Goal: Check status

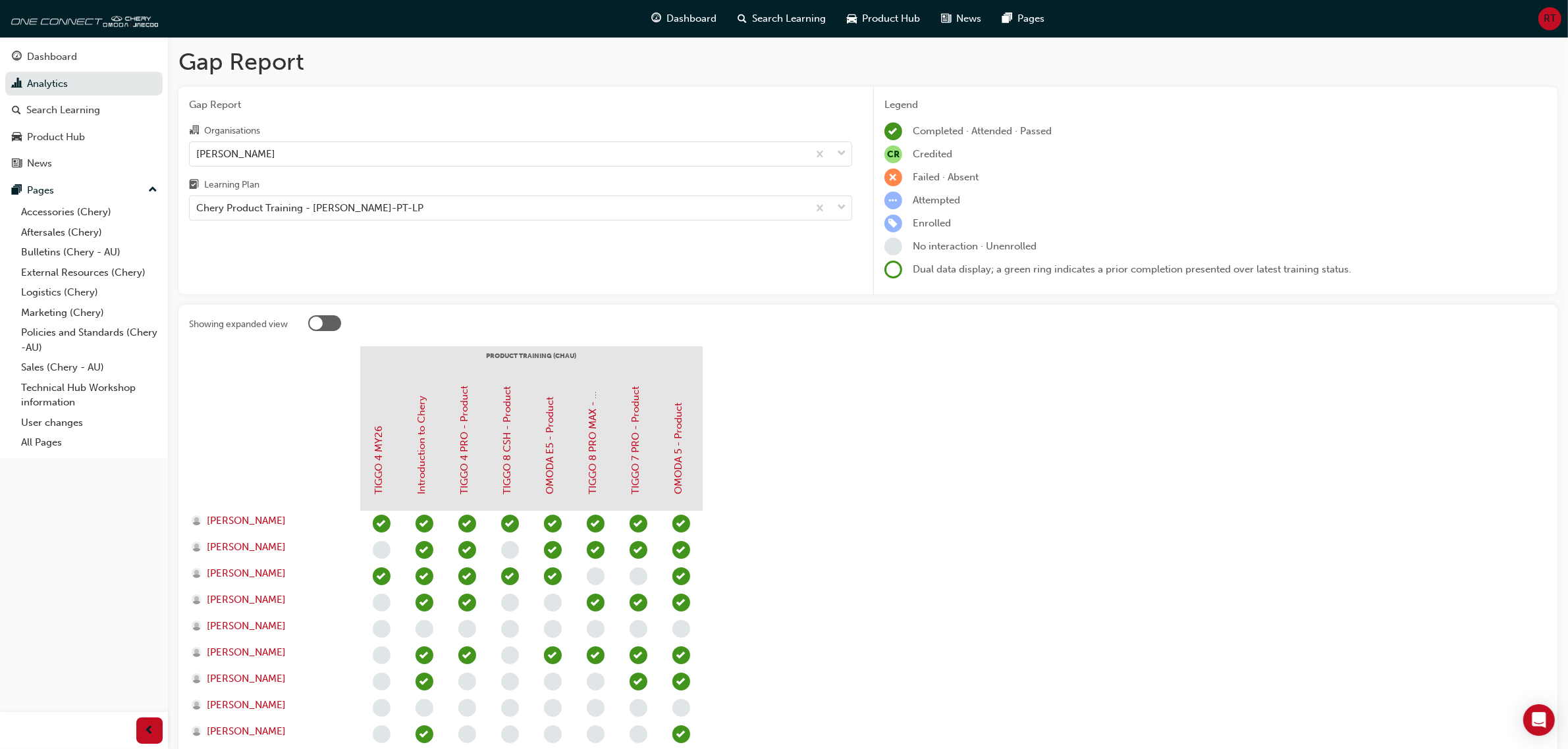
click at [548, 139] on label "Organisations [PERSON_NAME]" at bounding box center [521, 145] width 663 height 44
click at [198, 148] on input "Organisations [PERSON_NAME]" at bounding box center [196, 154] width 1 height 12
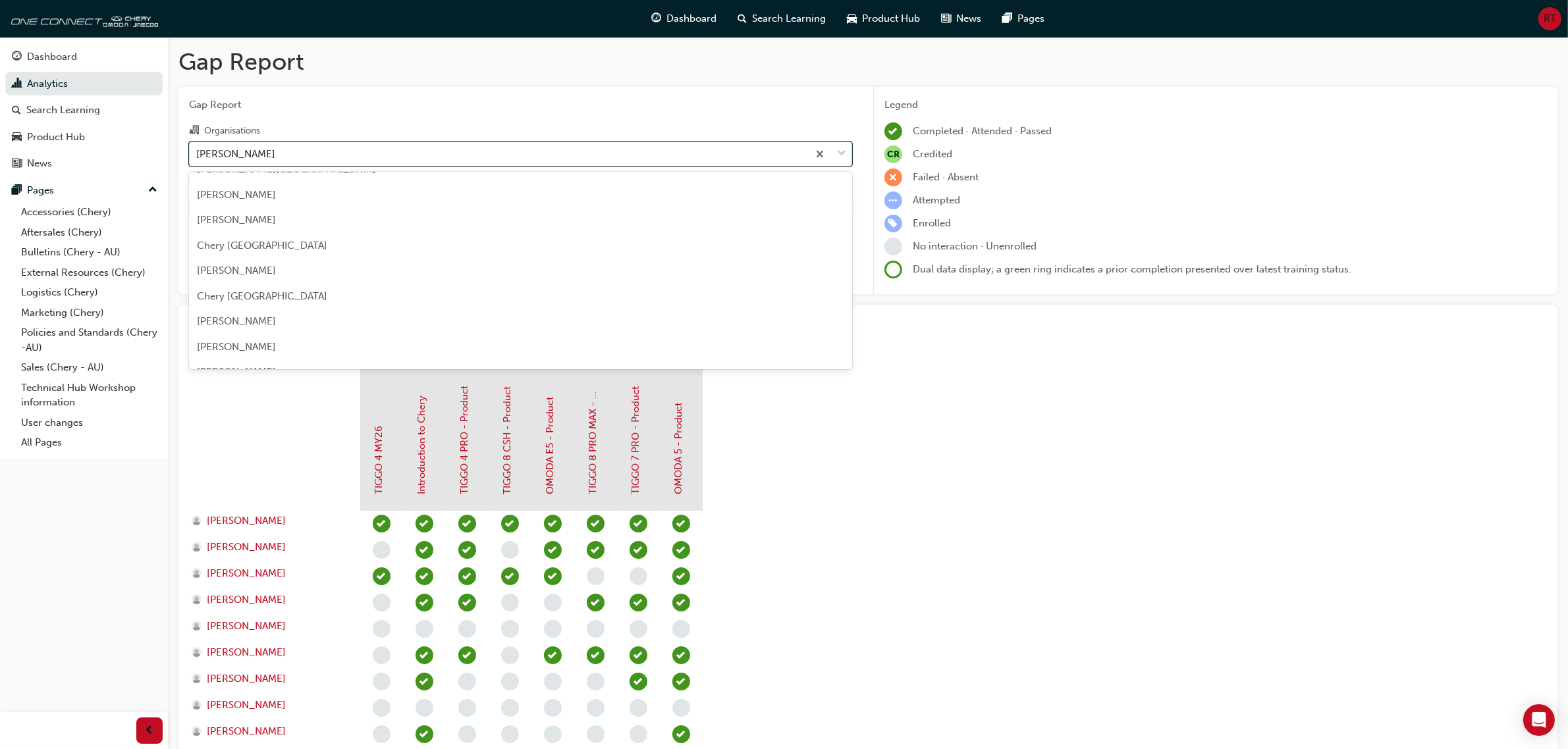
scroll to position [364, 0]
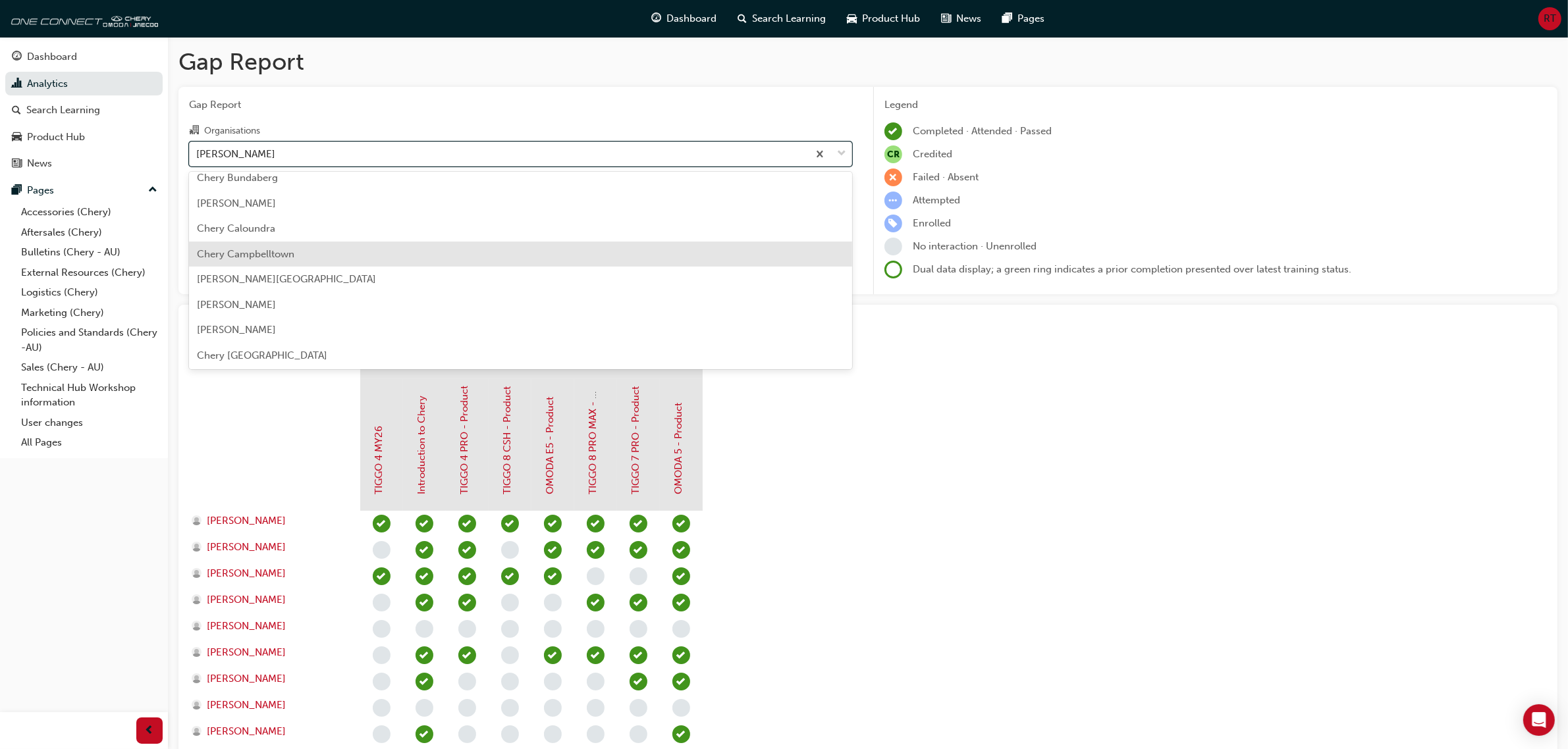
click at [466, 245] on div "Chery Campbelltown" at bounding box center [521, 254] width 663 height 26
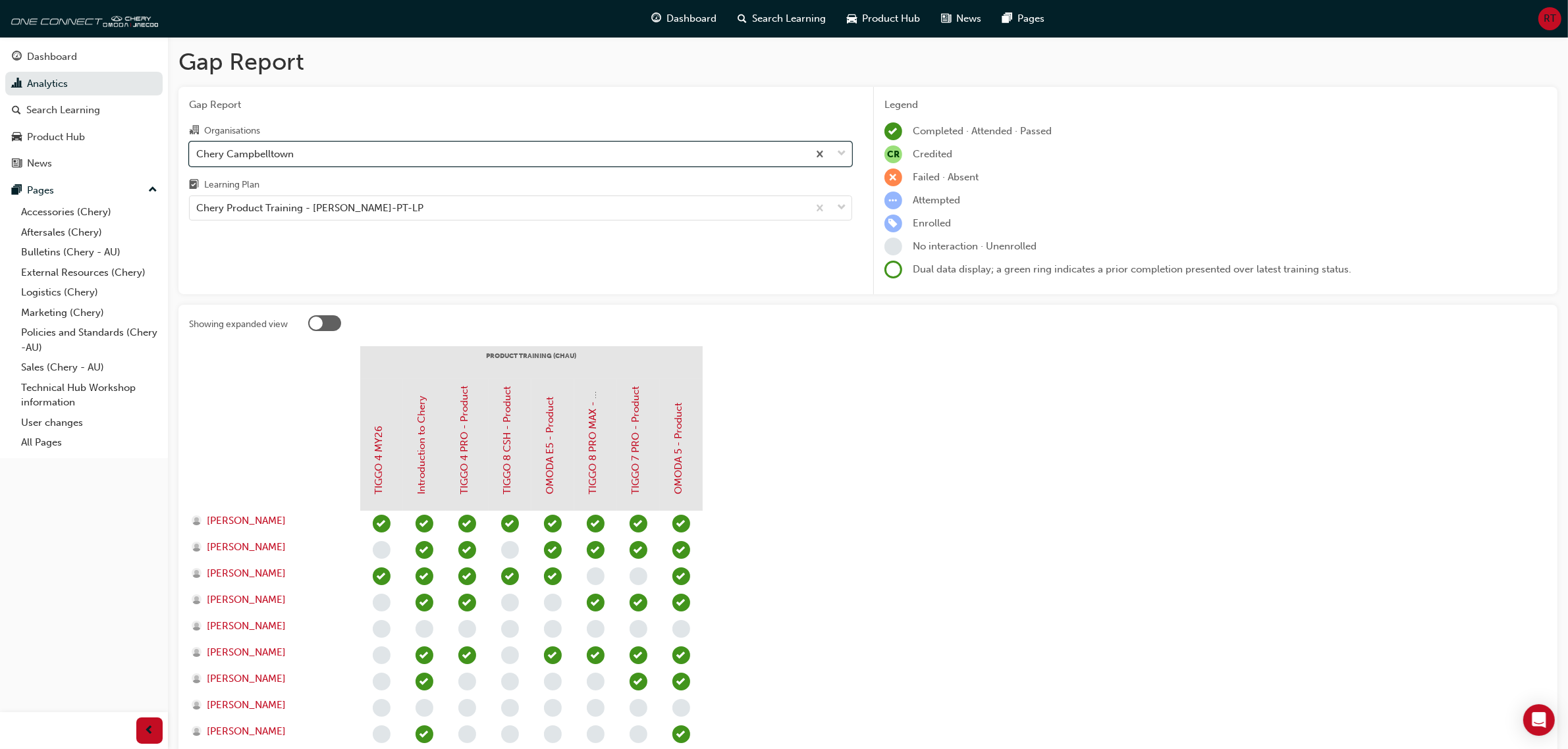
drag, startPoint x: 1054, startPoint y: 544, endPoint x: 920, endPoint y: 745, distance: 241.6
click at [1054, 544] on section "PRODUCT TRAINING ([PERSON_NAME]) TIGGO 4 MY26 Introduction to [PERSON_NAME] 4 P…" at bounding box center [869, 732] width 1359 height 770
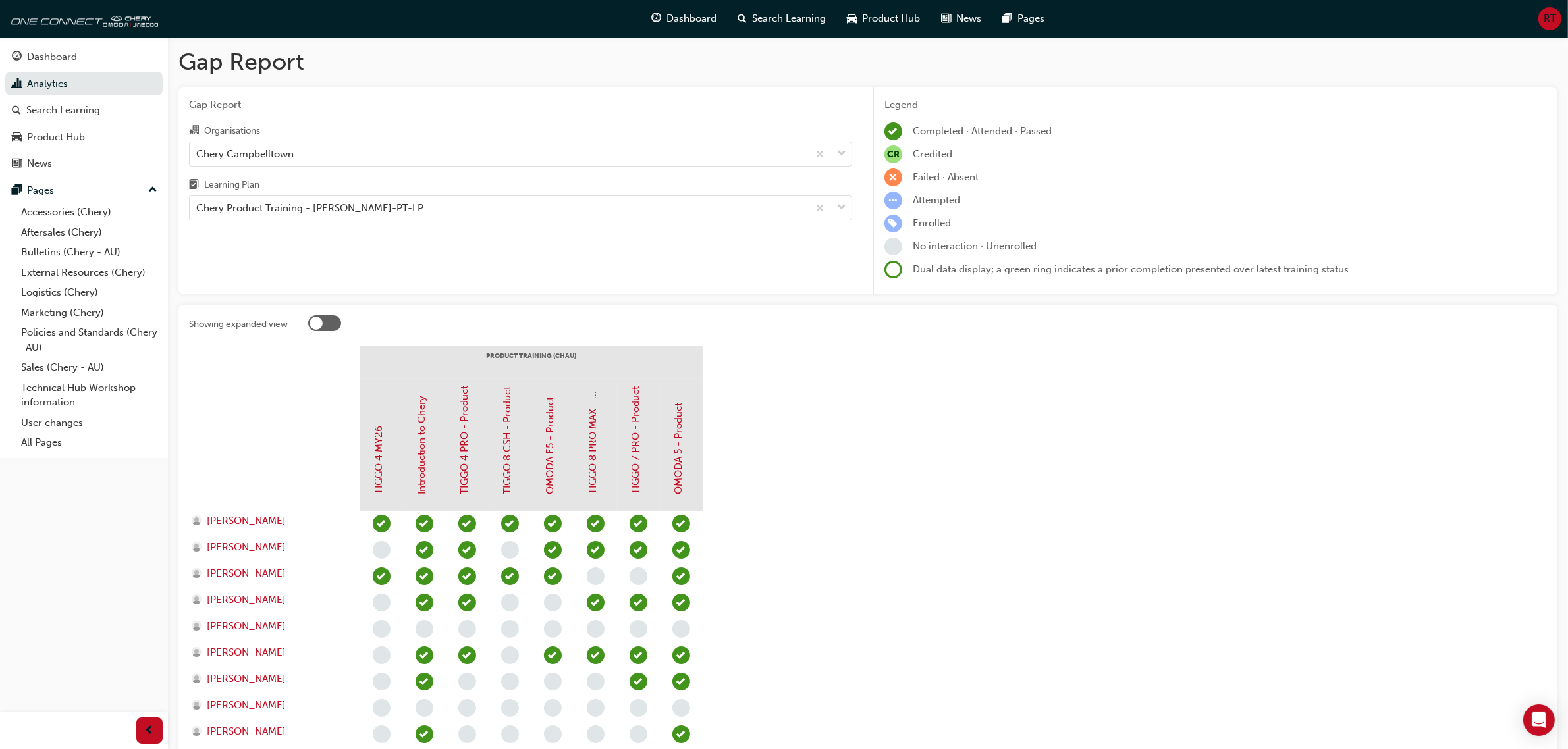
click at [452, 189] on div "Learning Plan" at bounding box center [521, 186] width 663 height 19
click at [198, 202] on input "Learning Plan Chery Product Training - [PERSON_NAME]-PT-LP" at bounding box center [196, 207] width 1 height 12
click at [450, 212] on div "Chery Product Training - [PERSON_NAME]-PT-LP" at bounding box center [499, 208] width 619 height 23
click at [198, 212] on input "Learning Plan option Chery Product Training - [PERSON_NAME]-PT-LP, selected. 0 …" at bounding box center [196, 207] width 1 height 12
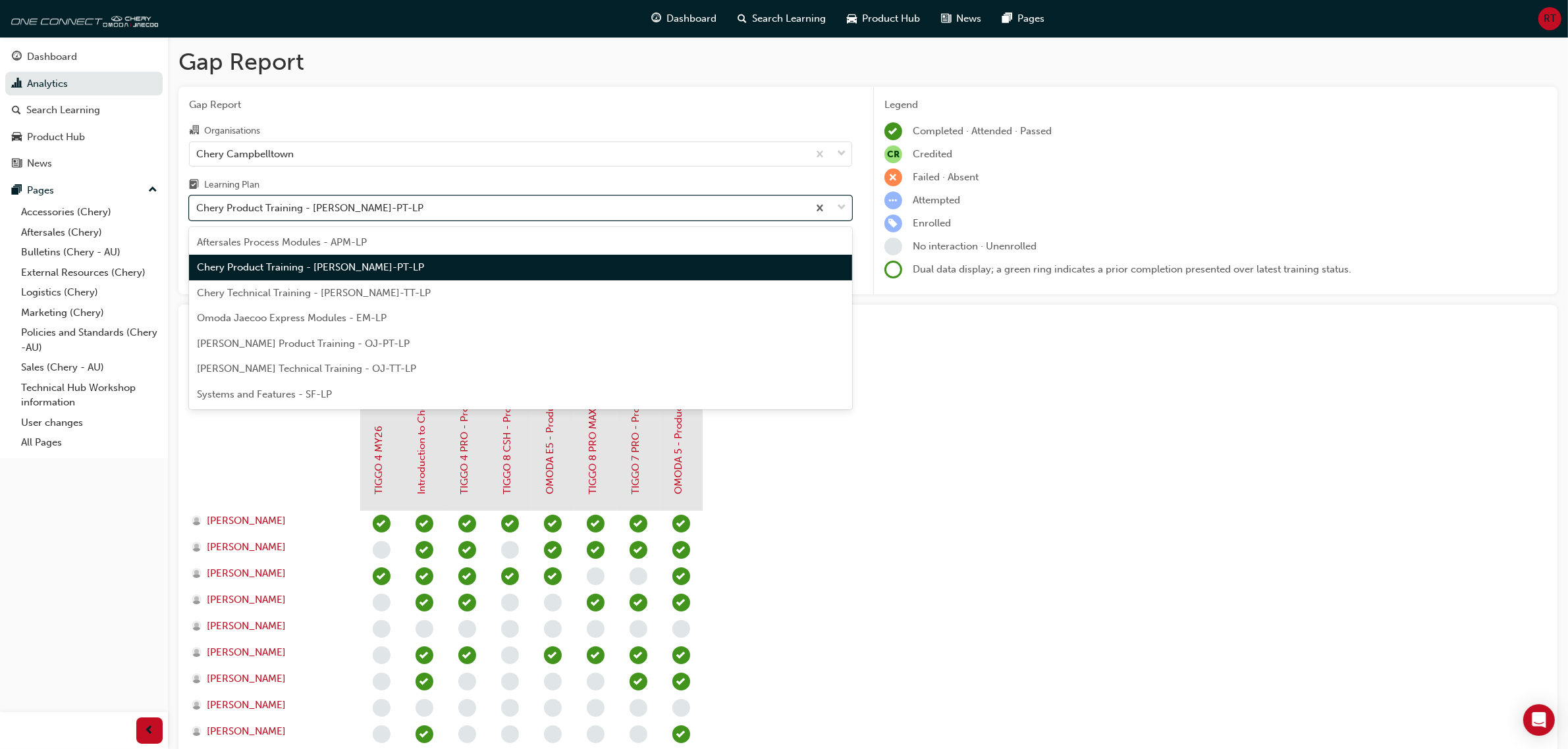
click at [405, 261] on div "Chery Product Training - [PERSON_NAME]-PT-LP" at bounding box center [521, 267] width 663 height 26
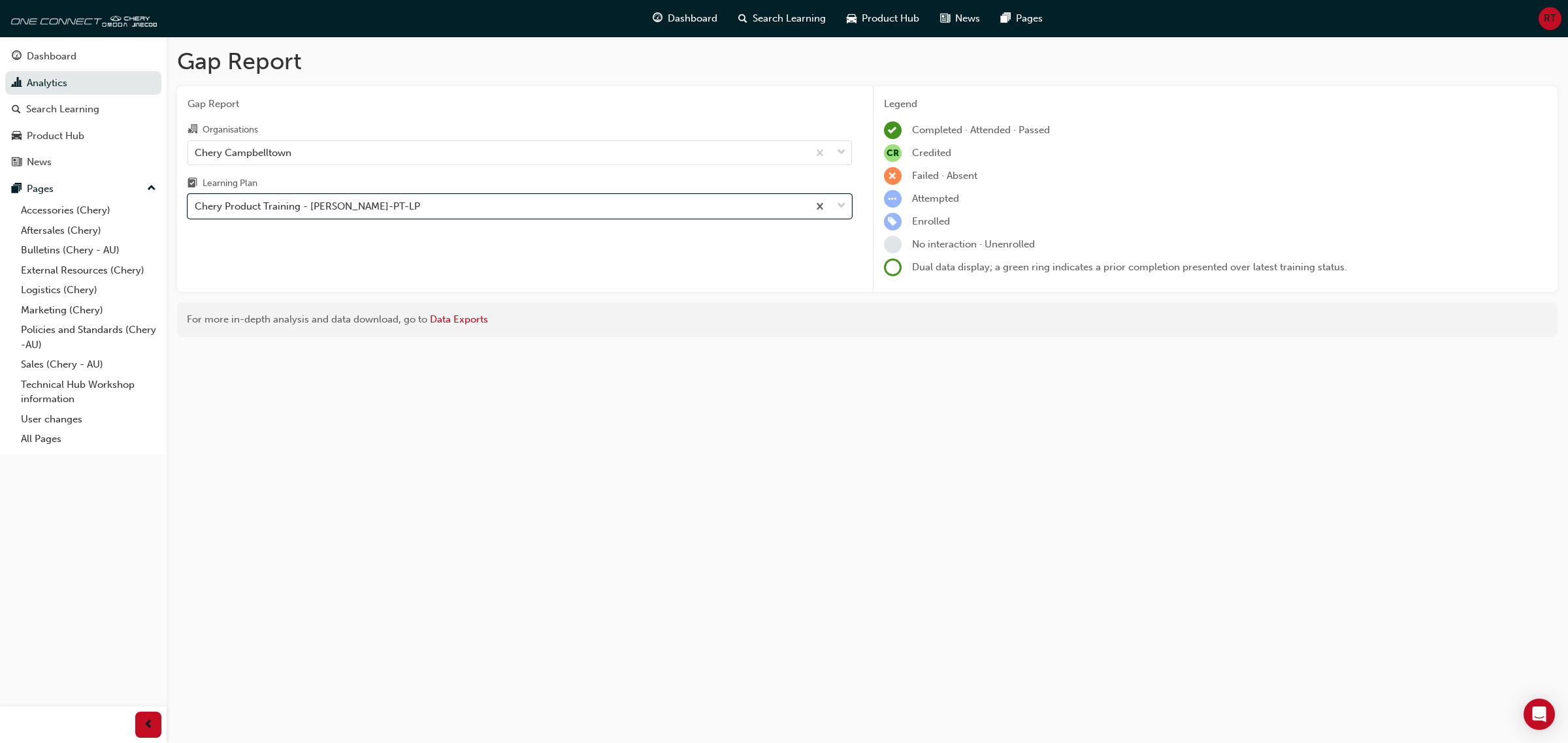
click at [1154, 508] on div "Gap Report Gap Report Organisations Chery Campbelltown Learning Plan option Che…" at bounding box center [784, 372] width 1568 height 743
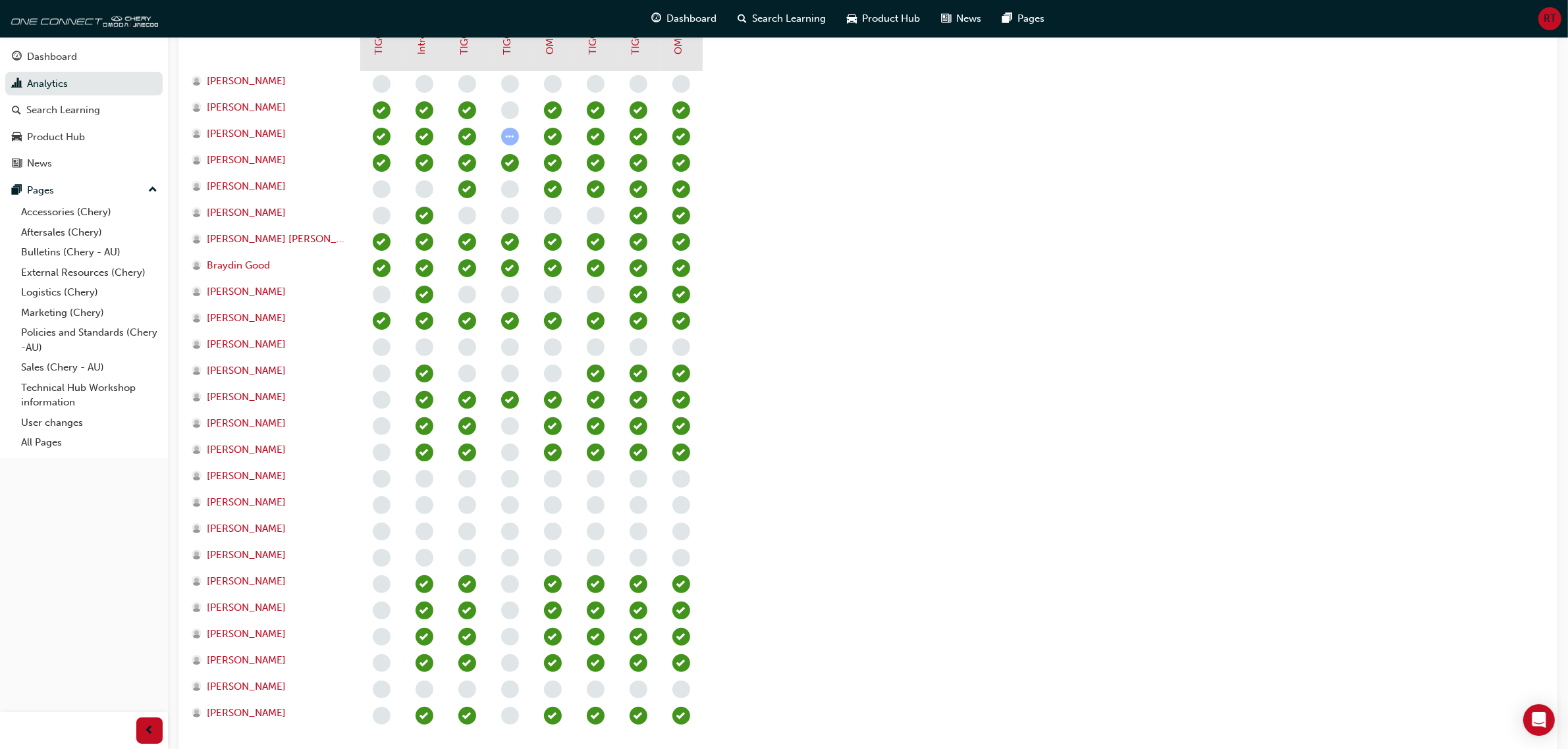
scroll to position [411, 0]
